Goal: Information Seeking & Learning: Learn about a topic

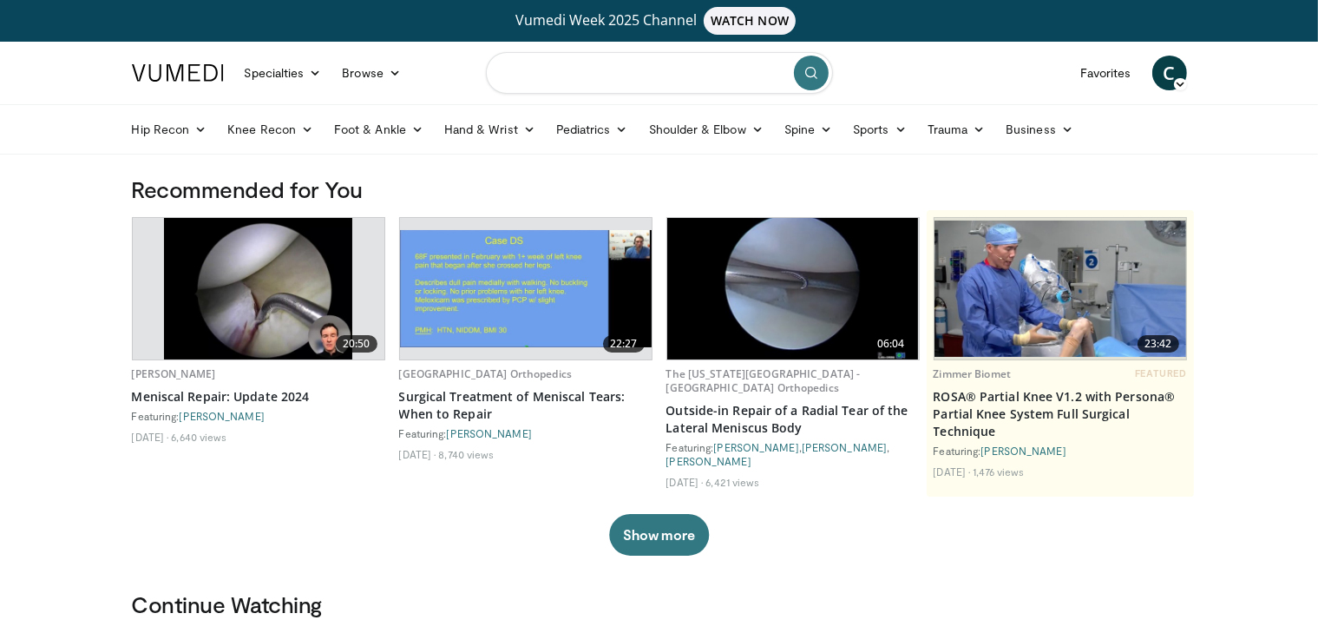
click at [576, 67] on input "Search topics, interventions" at bounding box center [659, 73] width 347 height 42
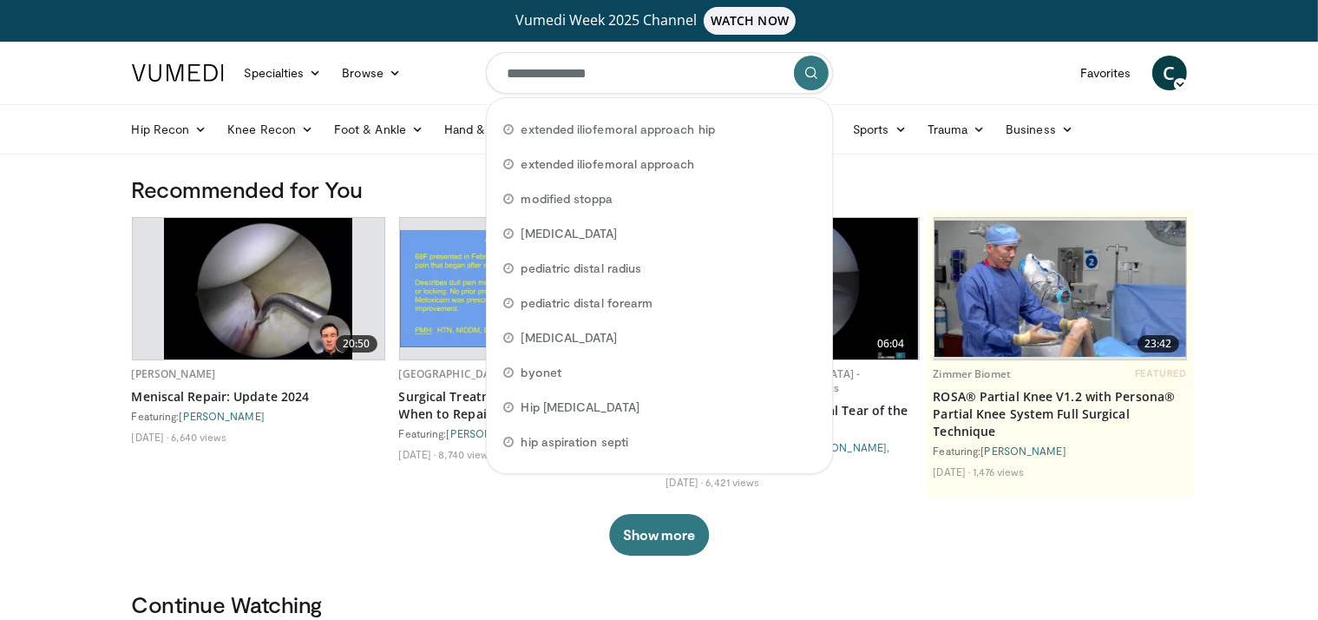
type input "**********"
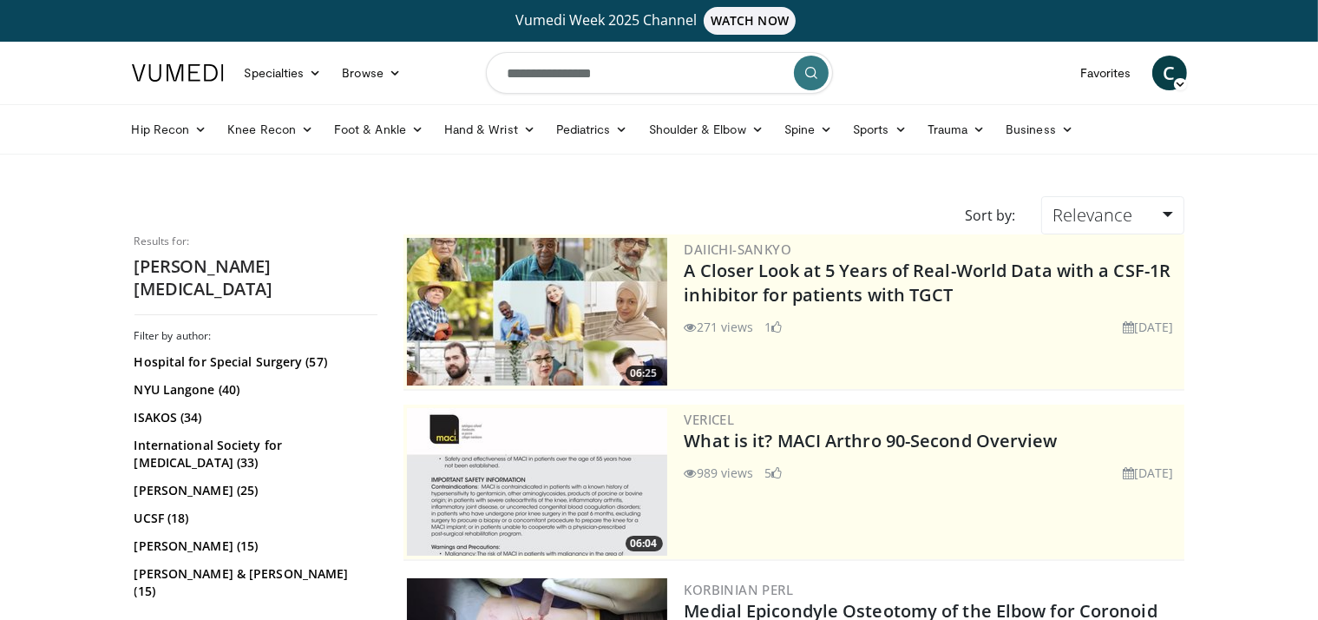
click at [644, 79] on input "**********" at bounding box center [659, 73] width 347 height 42
type input "**********"
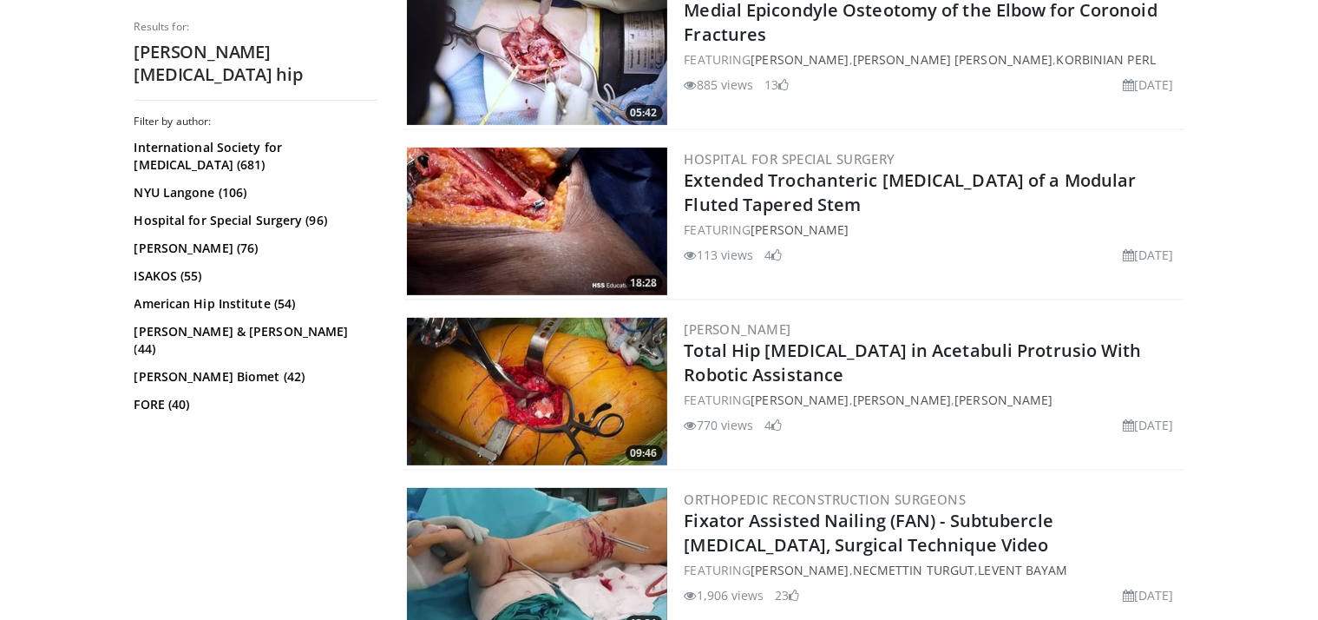
scroll to position [641, 0]
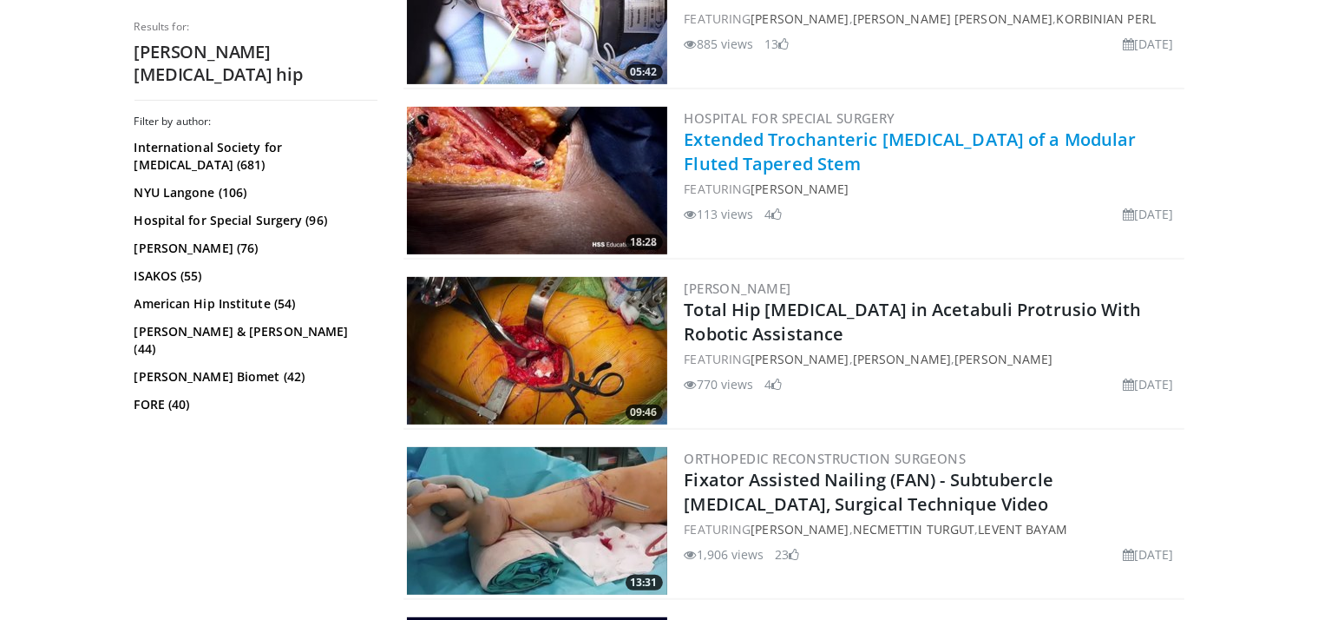
click at [917, 139] on link "Extended Trochanteric [MEDICAL_DATA] of a Modular Fluted Tapered Stem" at bounding box center [911, 152] width 452 height 48
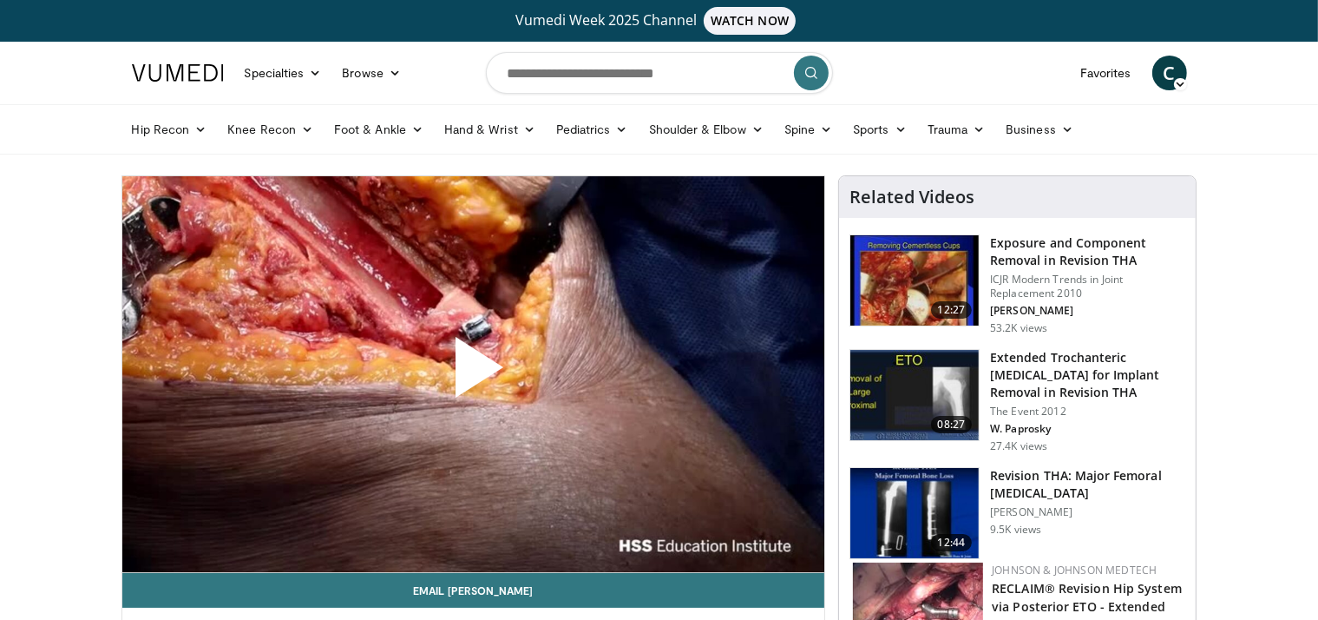
click at [473, 374] on span "Video Player" at bounding box center [473, 374] width 0 height 0
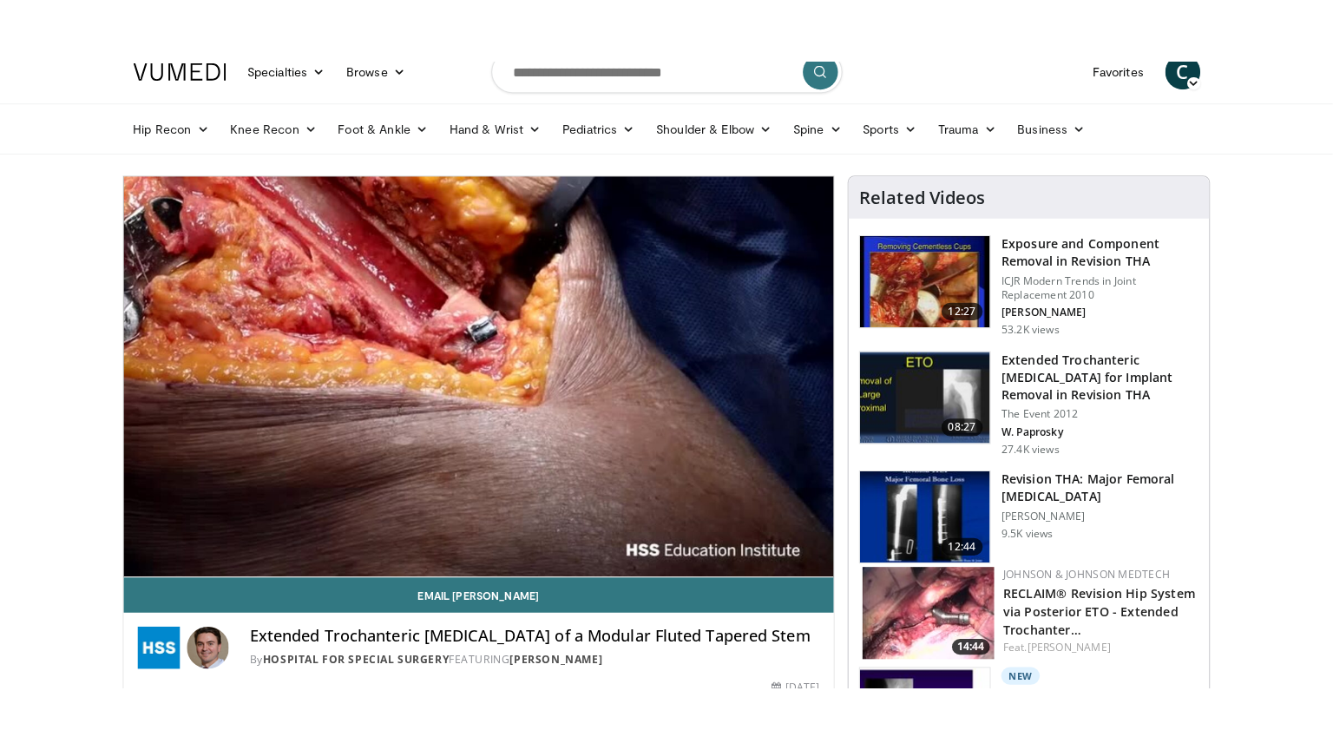
scroll to position [91, 0]
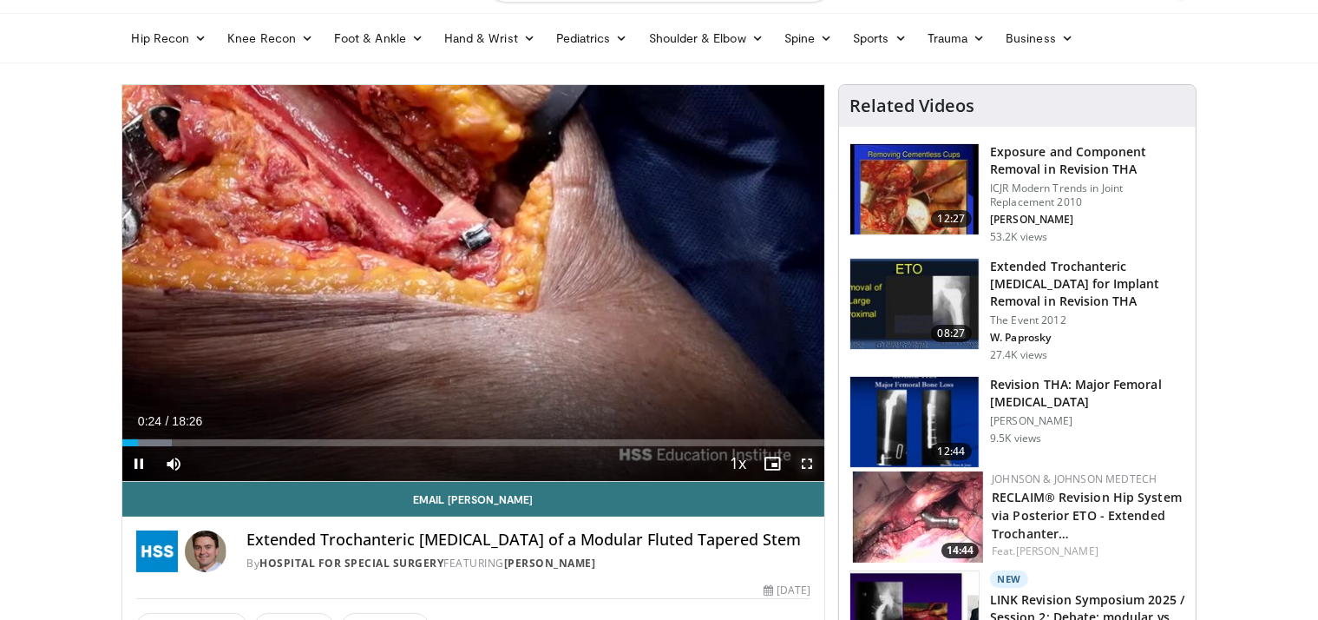
click at [818, 462] on span "Video Player" at bounding box center [807, 463] width 35 height 35
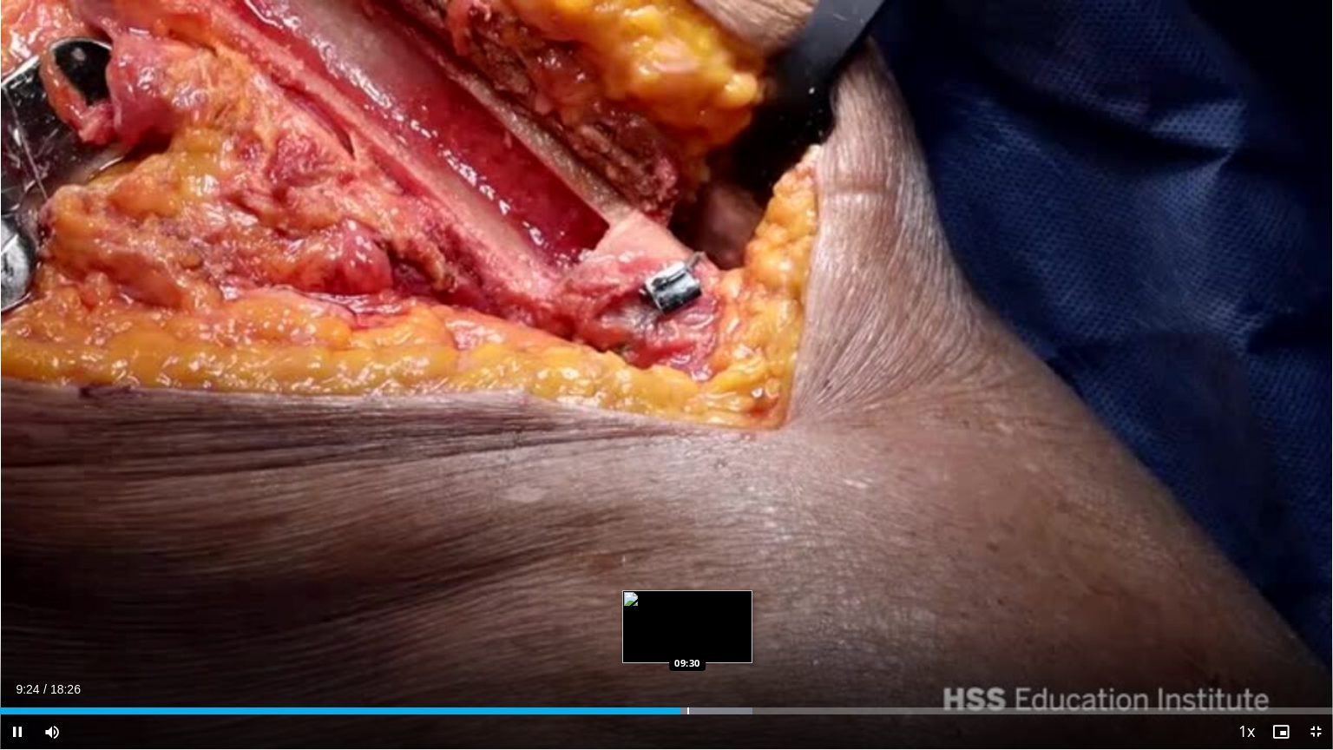
click at [687, 619] on div "Loaded : 56.45% 09:24 09:30" at bounding box center [666, 706] width 1333 height 16
click at [699, 619] on div "Loaded : 56.45% 09:31 09:40" at bounding box center [666, 706] width 1333 height 16
click at [710, 619] on div "Loaded : 57.87% 09:40 09:49" at bounding box center [666, 706] width 1333 height 16
click at [738, 619] on div "Progress Bar" at bounding box center [739, 710] width 2 height 7
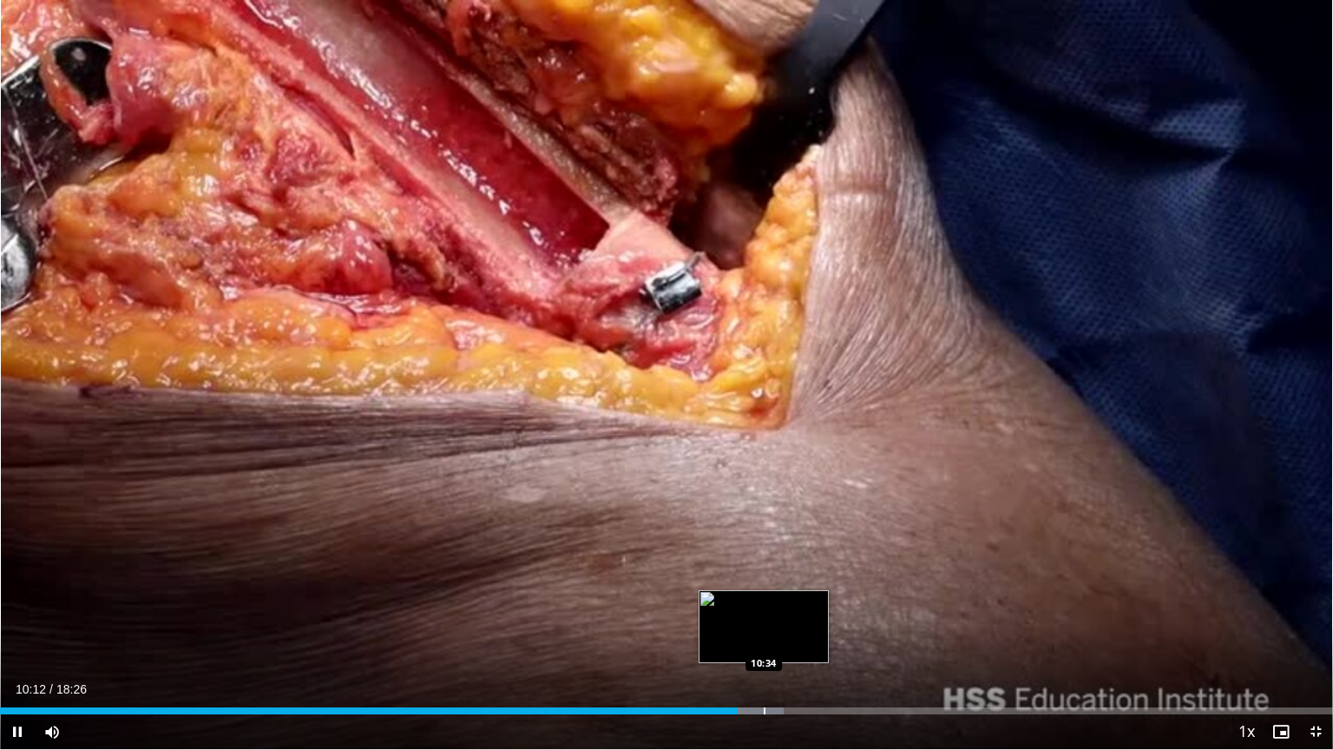
click at [765, 619] on div "Progress Bar" at bounding box center [744, 710] width 80 height 7
click at [778, 619] on div "Loaded : 60.59% 10:35 10:44" at bounding box center [666, 710] width 1333 height 7
click at [792, 619] on div "Loaded : 61.49% 10:46 10:57" at bounding box center [666, 710] width 1333 height 7
click at [806, 619] on div "Current Time 10:58 / Duration 18:26 Pause Skip Backward Skip Forward Mute 47% L…" at bounding box center [666, 731] width 1333 height 35
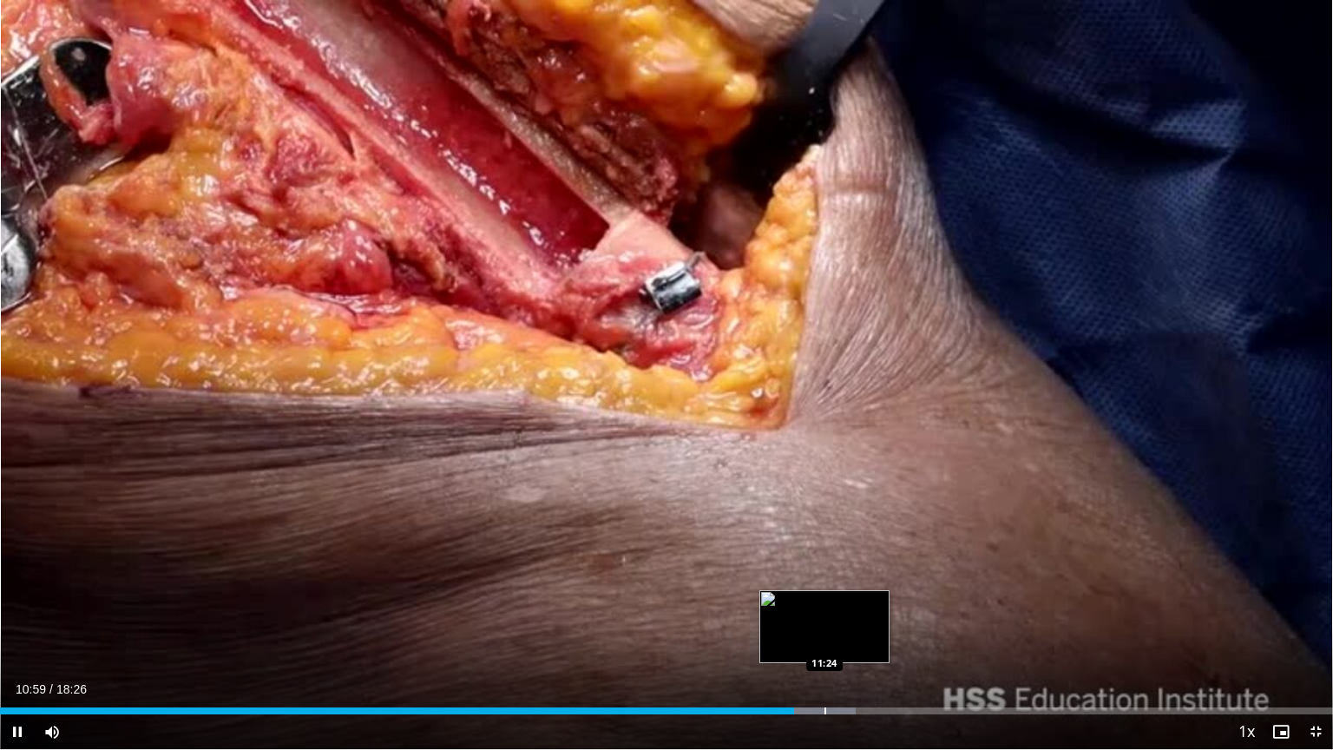
click at [824, 619] on div "Progress Bar" at bounding box center [825, 710] width 2 height 7
click at [839, 619] on div "Progress Bar" at bounding box center [838, 710] width 2 height 7
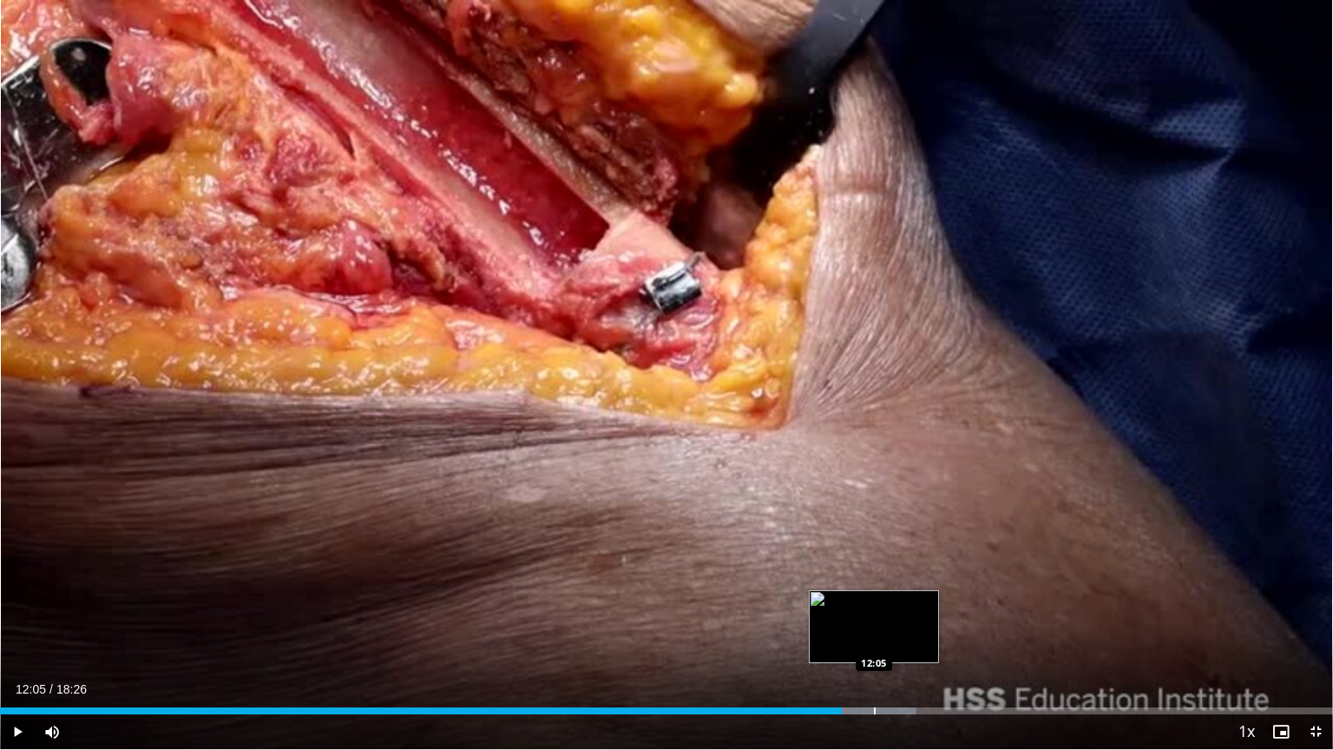
drag, startPoint x: 874, startPoint y: 712, endPoint x: 883, endPoint y: 712, distance: 8.7
click at [875, 619] on div "Progress Bar" at bounding box center [875, 710] width 2 height 7
click at [898, 619] on div "Progress Bar" at bounding box center [899, 710] width 2 height 7
click at [918, 619] on div "Current Time 12:26 / Duration 18:26 Pause Skip Backward Skip Forward Mute 47% L…" at bounding box center [666, 731] width 1333 height 35
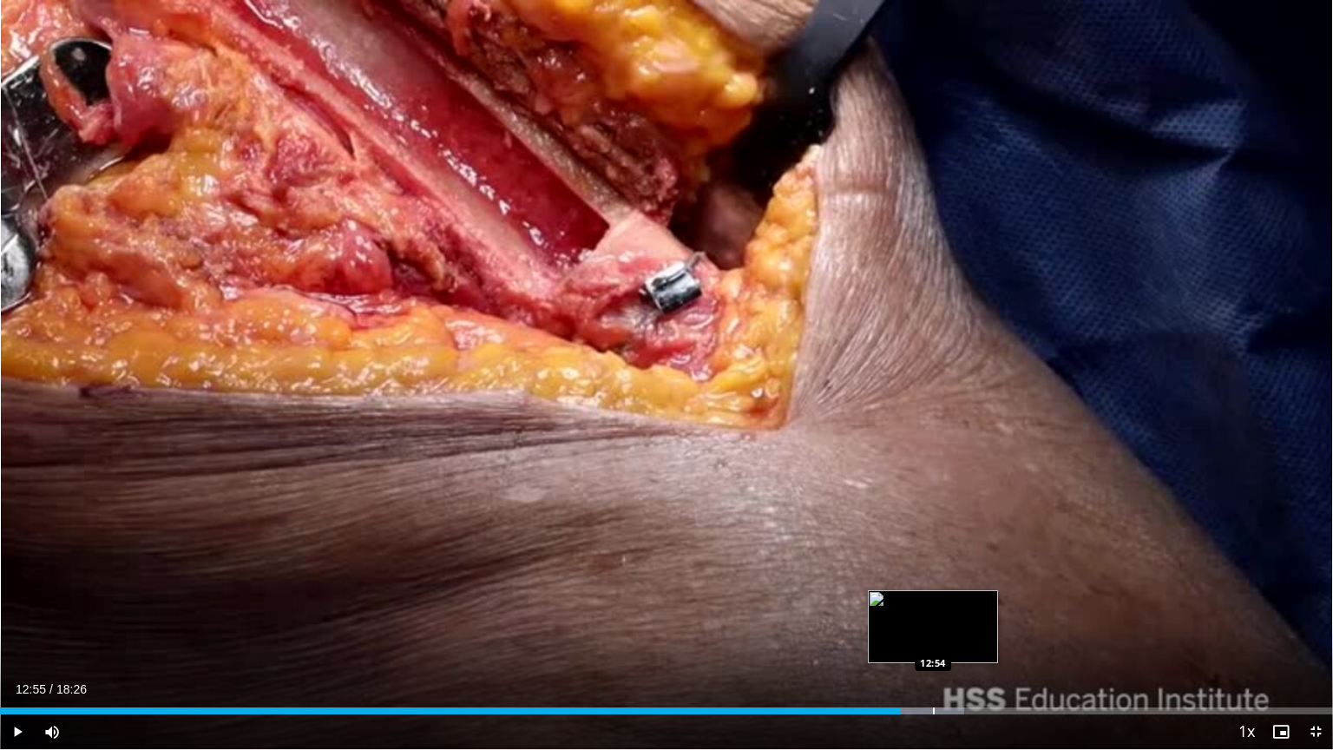
click at [934, 619] on div "Loaded : 72.34% 12:27 12:54" at bounding box center [666, 706] width 1333 height 16
click at [959, 619] on div "Progress Bar" at bounding box center [959, 710] width 2 height 7
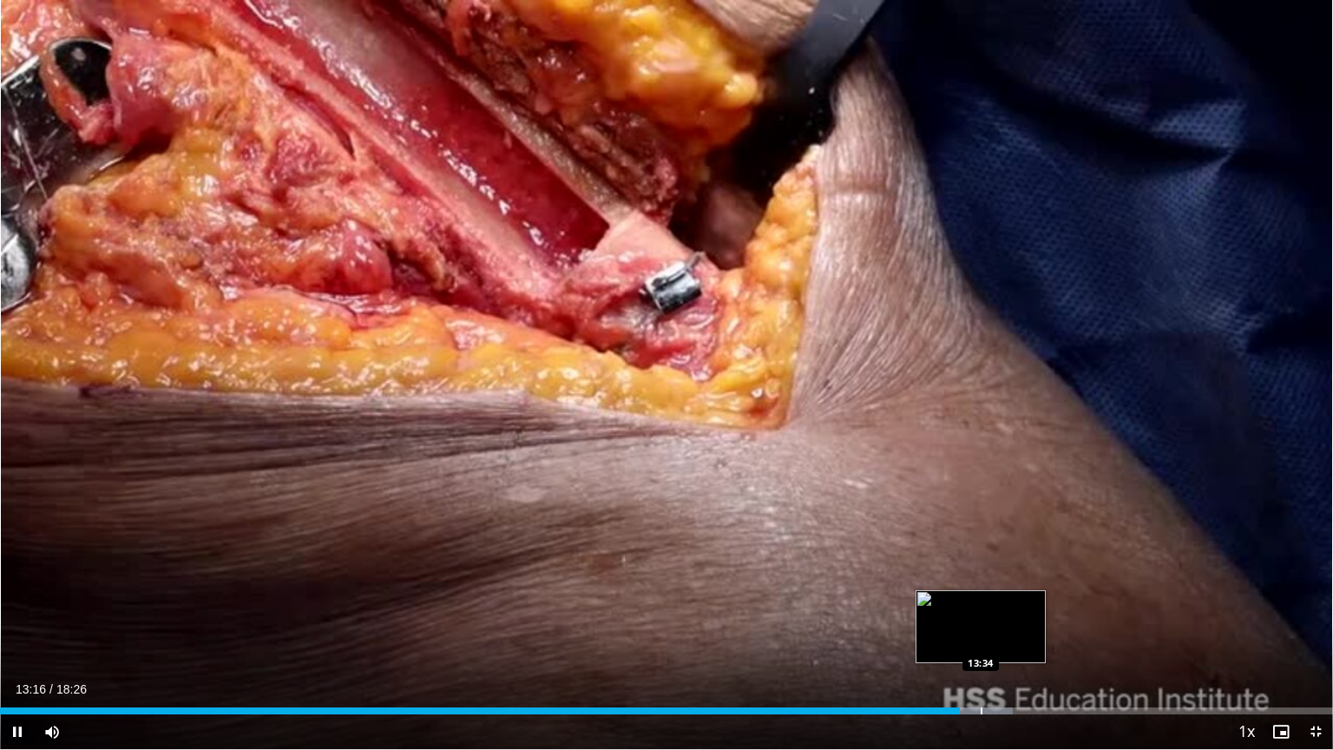
click at [981, 619] on div "Progress Bar" at bounding box center [982, 710] width 2 height 7
click at [1007, 619] on div "Current Time 13:34 / Duration 18:26 Pause Skip Backward Skip Forward Mute 47% L…" at bounding box center [666, 731] width 1333 height 35
click at [1030, 619] on div "Progress Bar" at bounding box center [1030, 710] width 2 height 7
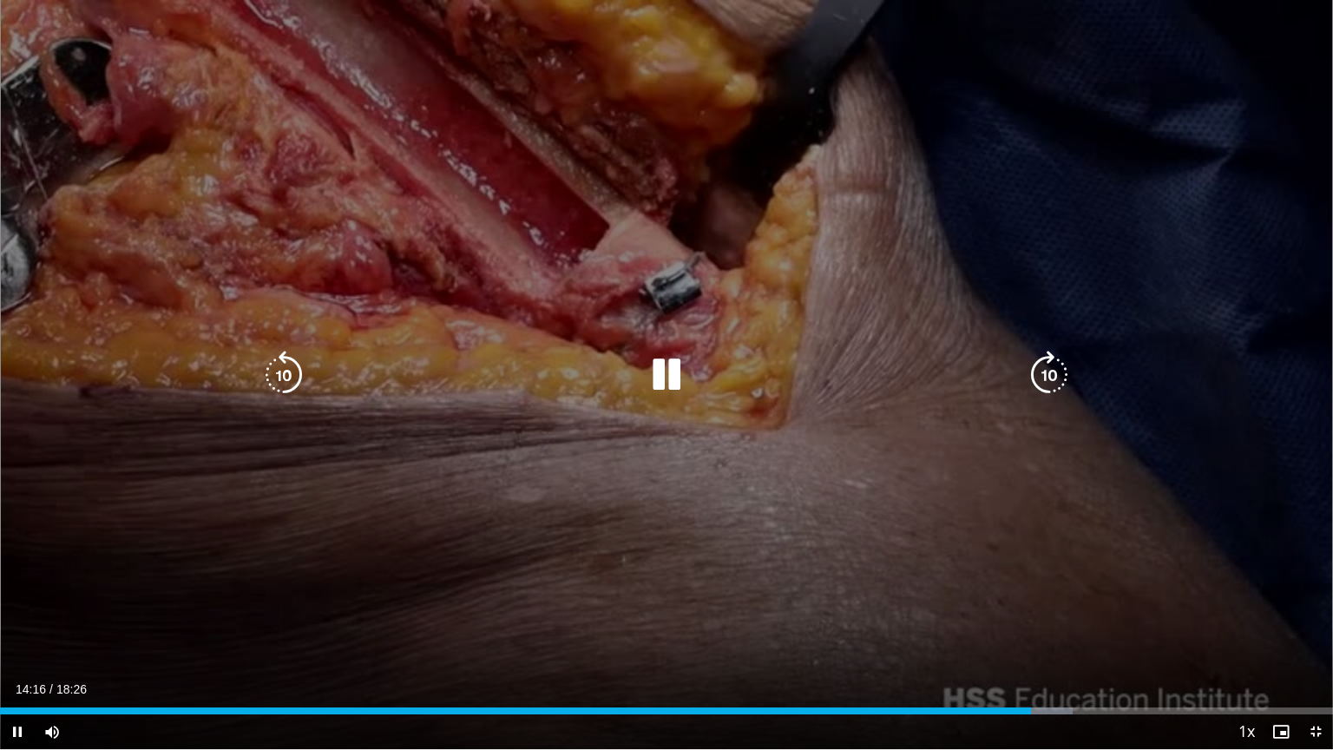
click at [929, 471] on div "10 seconds Tap to unmute" at bounding box center [666, 374] width 1333 height 749
